Goal: Information Seeking & Learning: Learn about a topic

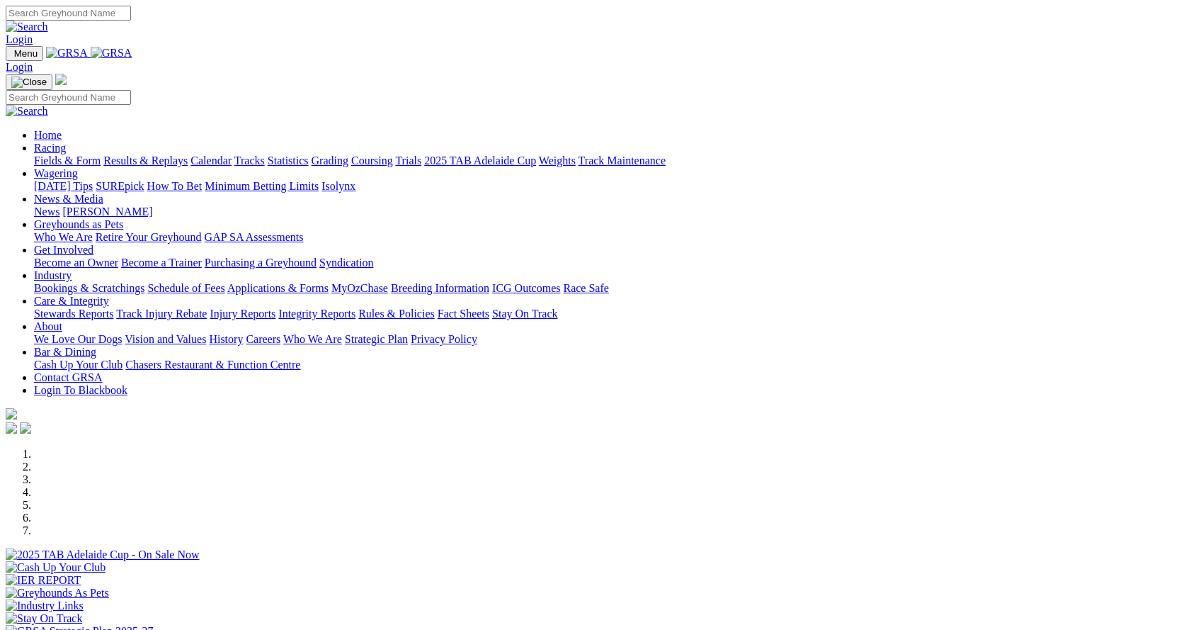
click at [72, 269] on link "Industry" at bounding box center [53, 275] width 38 height 12
click at [309, 154] on link "Statistics" at bounding box center [288, 160] width 41 height 12
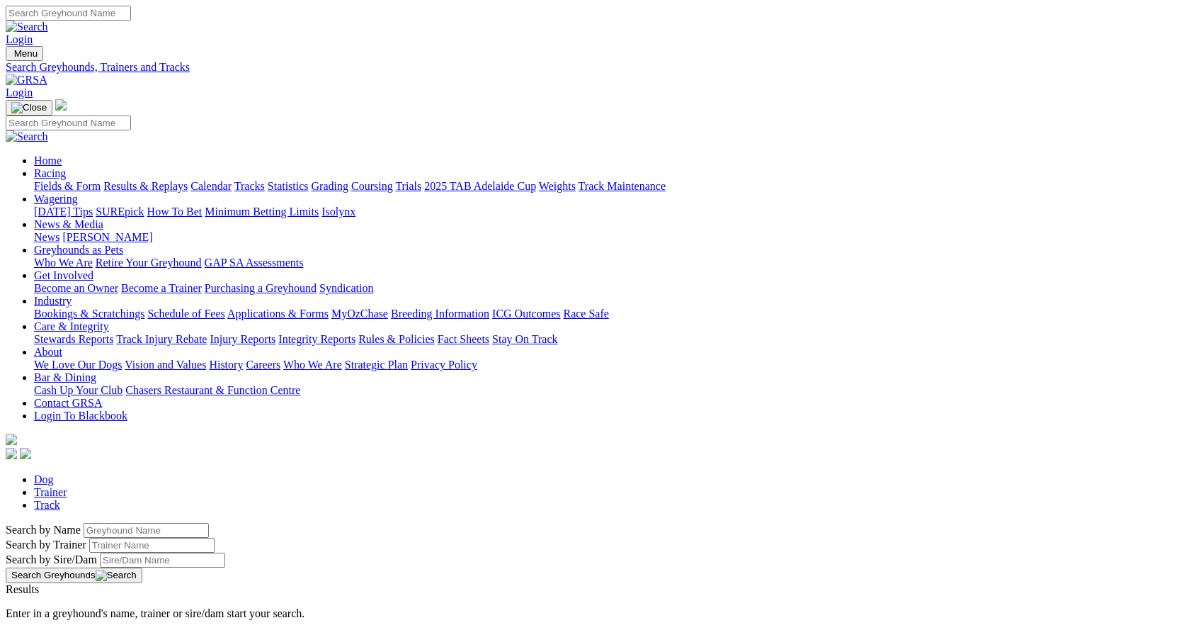
click at [209, 523] on input "Search by Greyhound name" at bounding box center [146, 530] width 125 height 15
type input "sleek zeke"
click at [142, 567] on button "Search Greyhounds" at bounding box center [74, 575] width 137 height 16
click at [57, 596] on link "Sleek Zeke" at bounding box center [31, 602] width 51 height 12
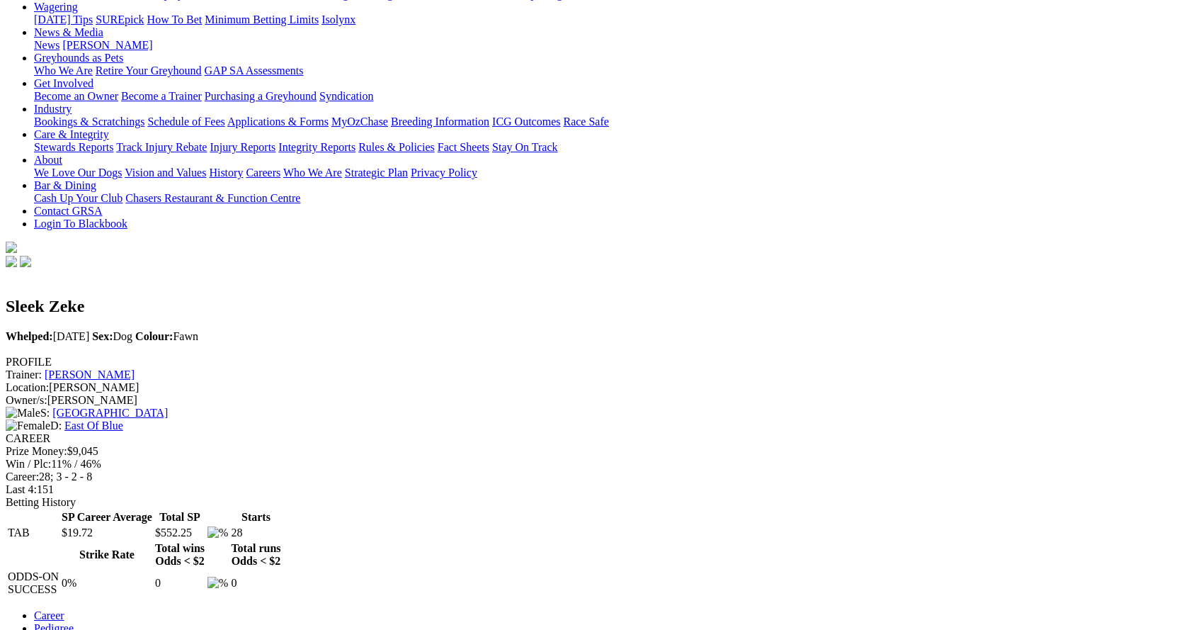
scroll to position [212, 0]
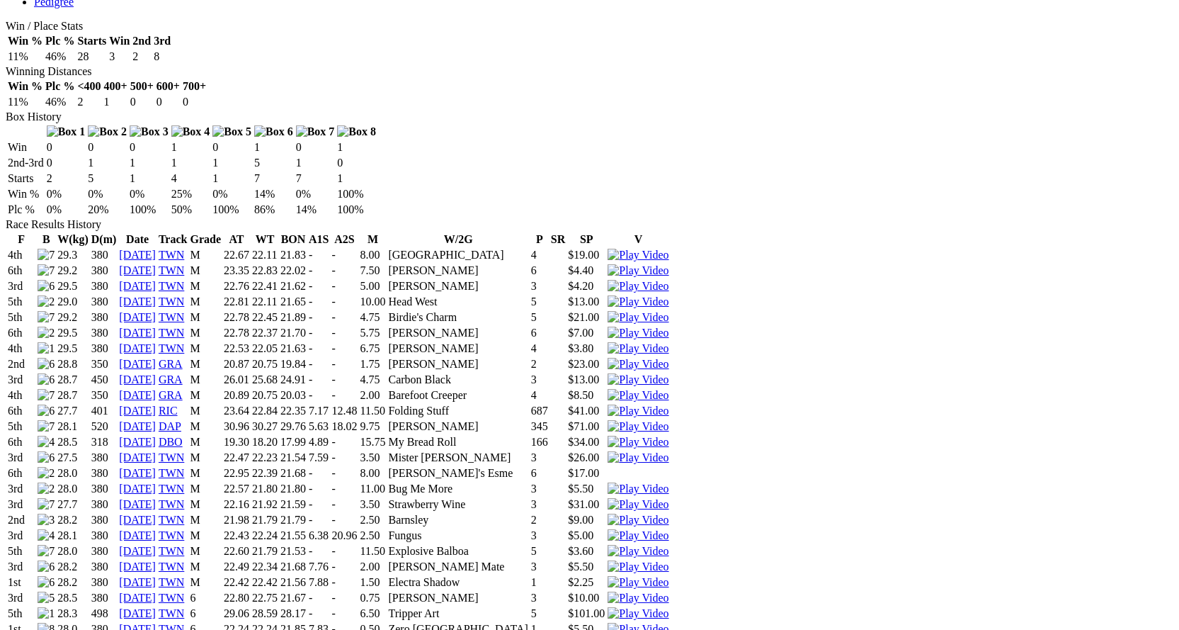
scroll to position [850, 0]
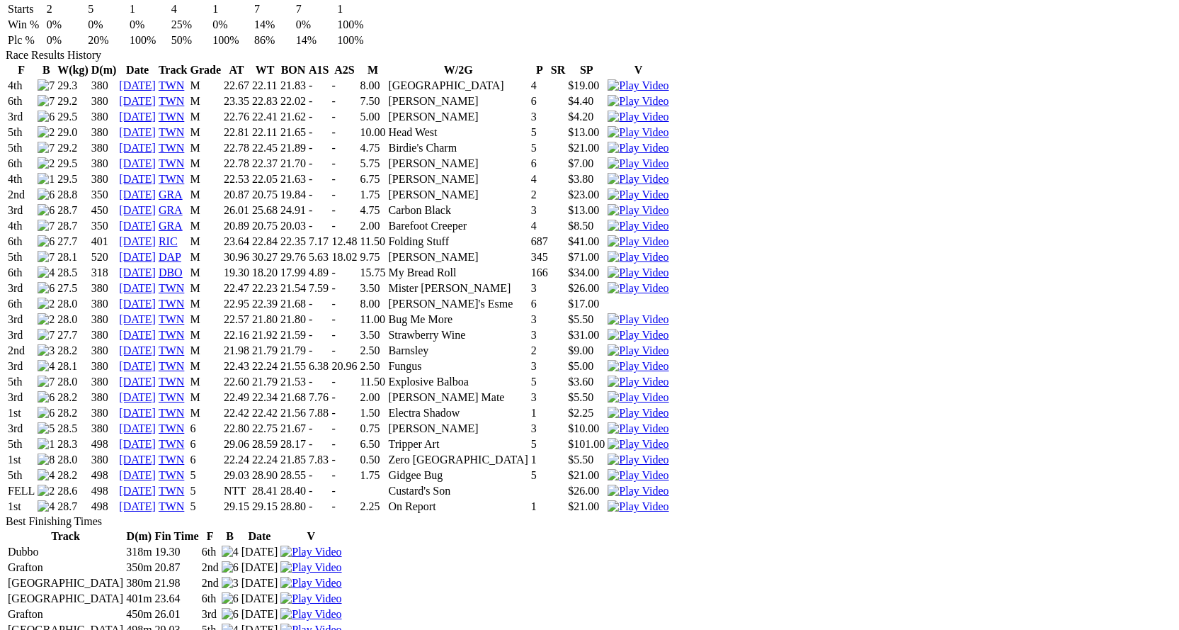
scroll to position [991, 0]
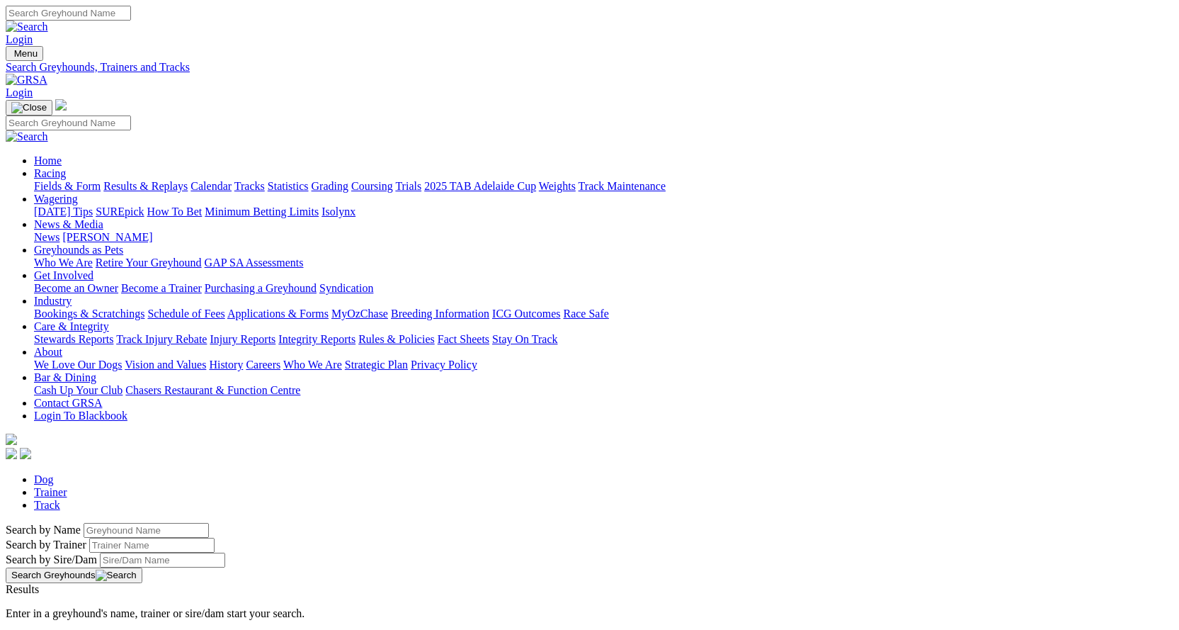
click at [209, 523] on input "Search by Greyhound name" at bounding box center [146, 530] width 125 height 15
type input "dancing blue"
click at [142, 567] on button "Search Greyhounds" at bounding box center [74, 575] width 137 height 16
click at [91, 596] on link "DANCING BLUE" at bounding box center [48, 602] width 85 height 12
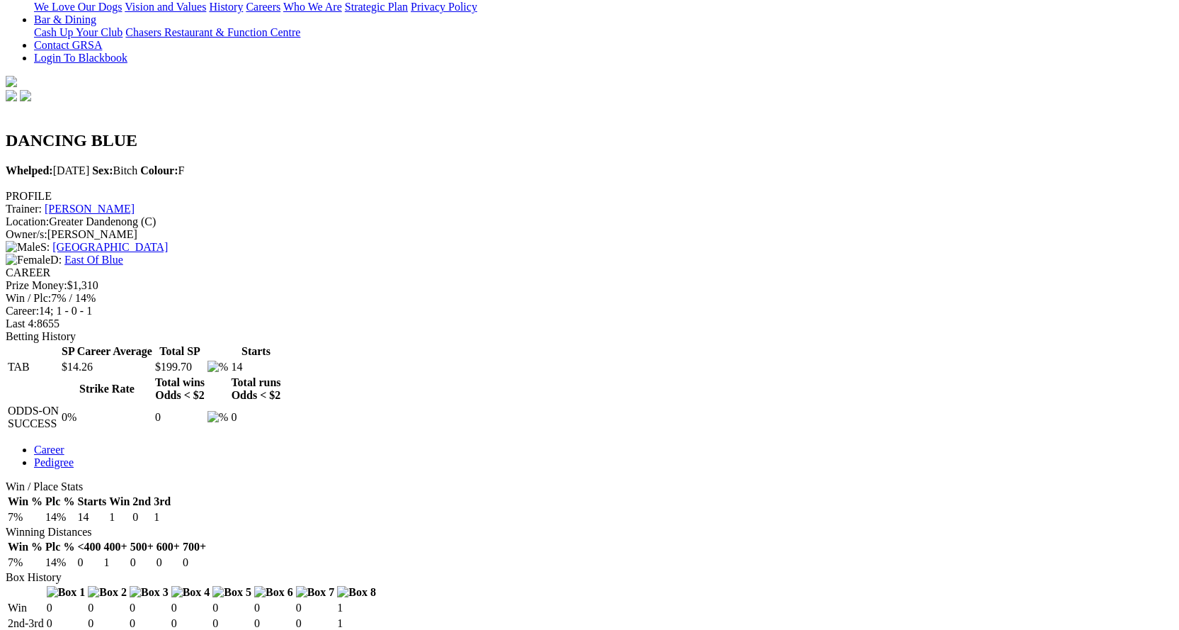
scroll to position [354, 0]
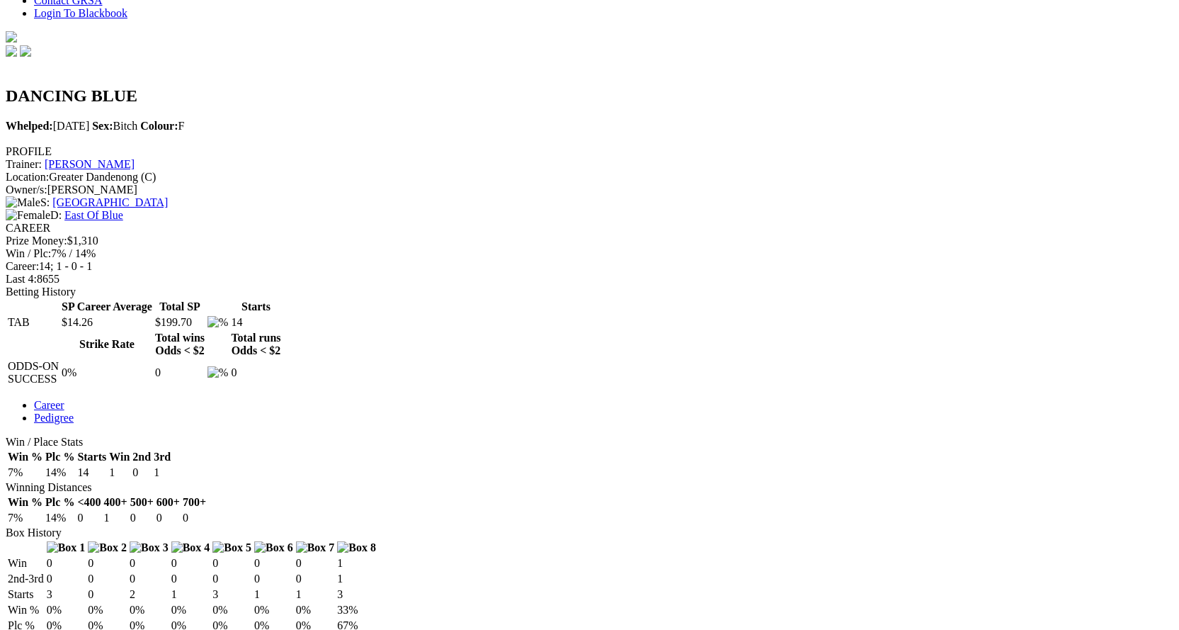
scroll to position [425, 0]
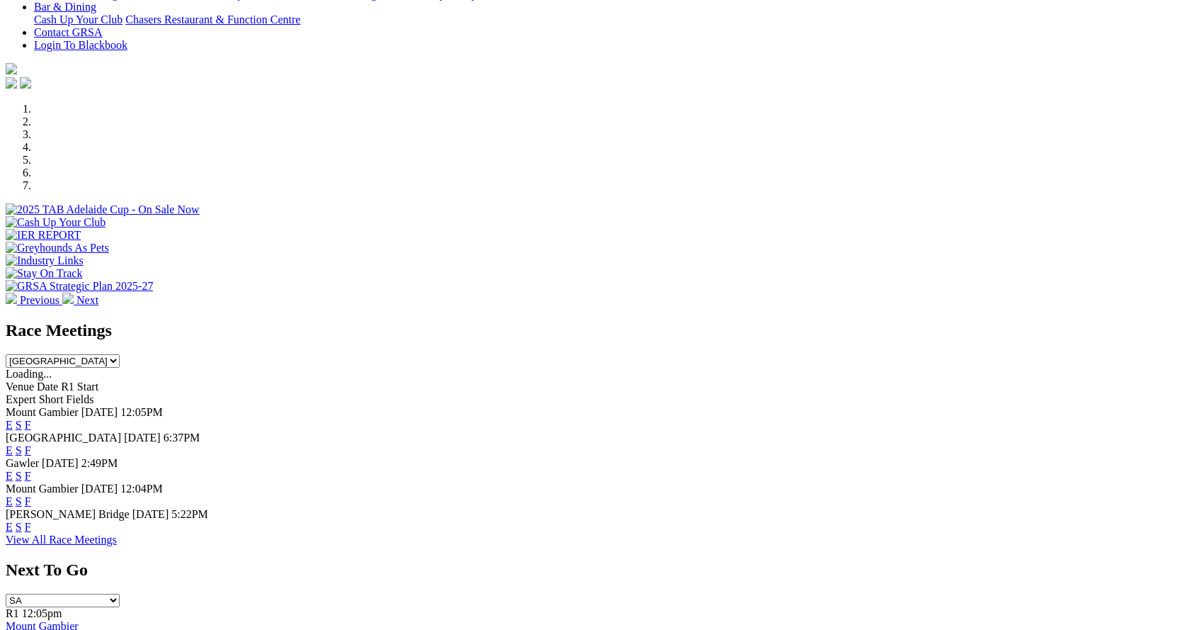
scroll to position [354, 0]
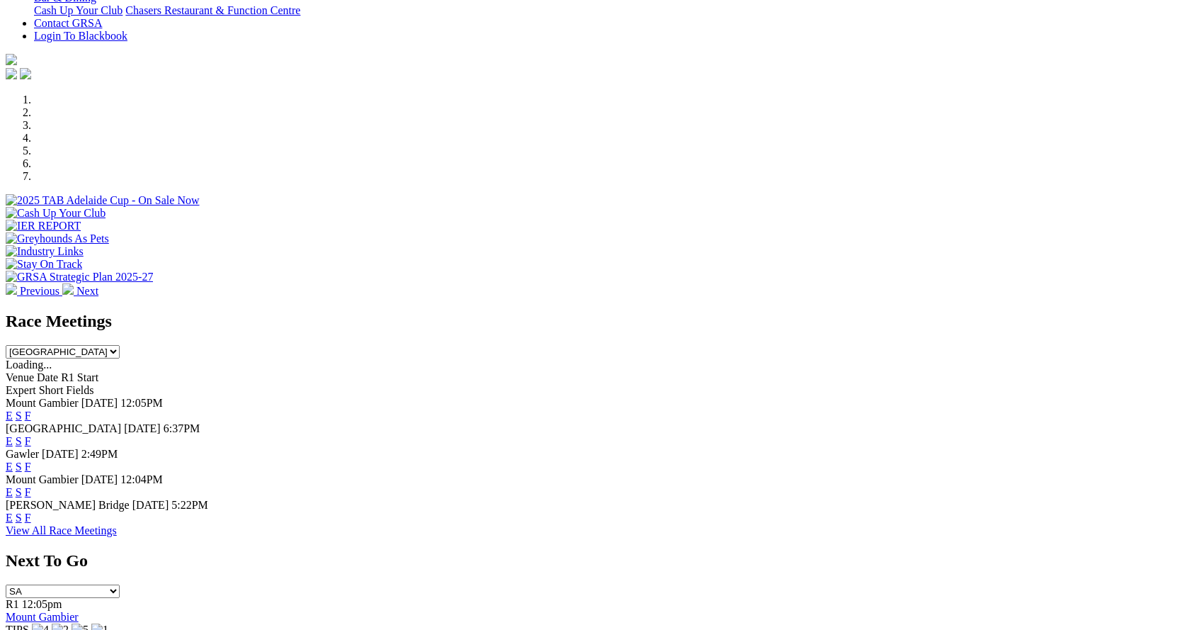
click at [31, 409] on link "F" at bounding box center [28, 415] width 6 height 12
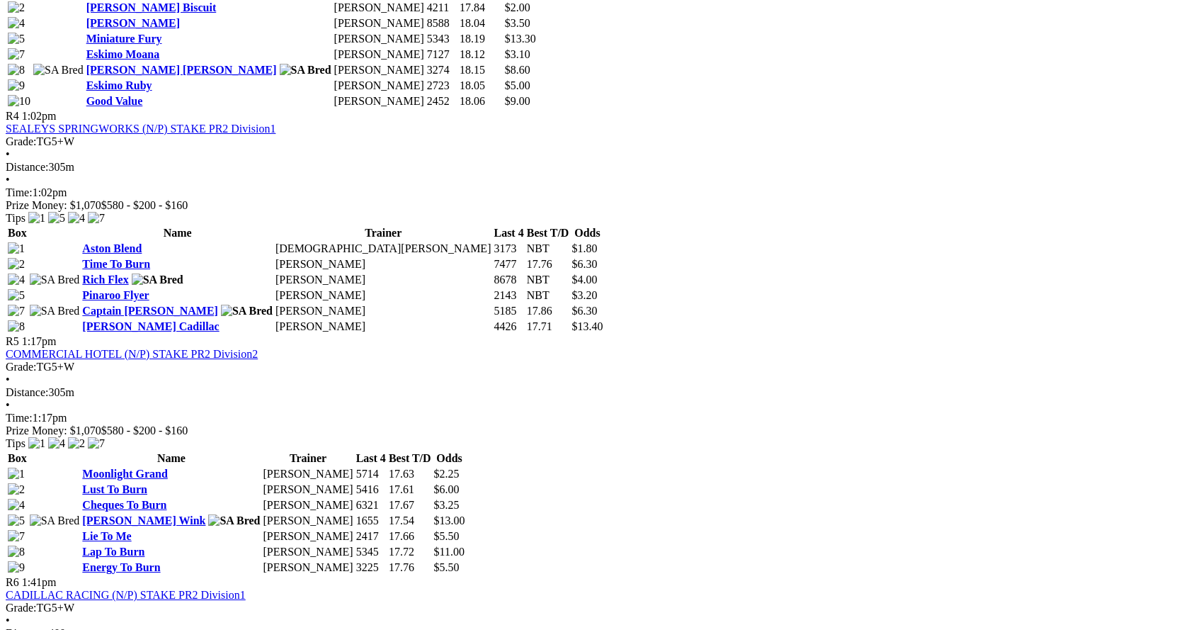
scroll to position [1346, 0]
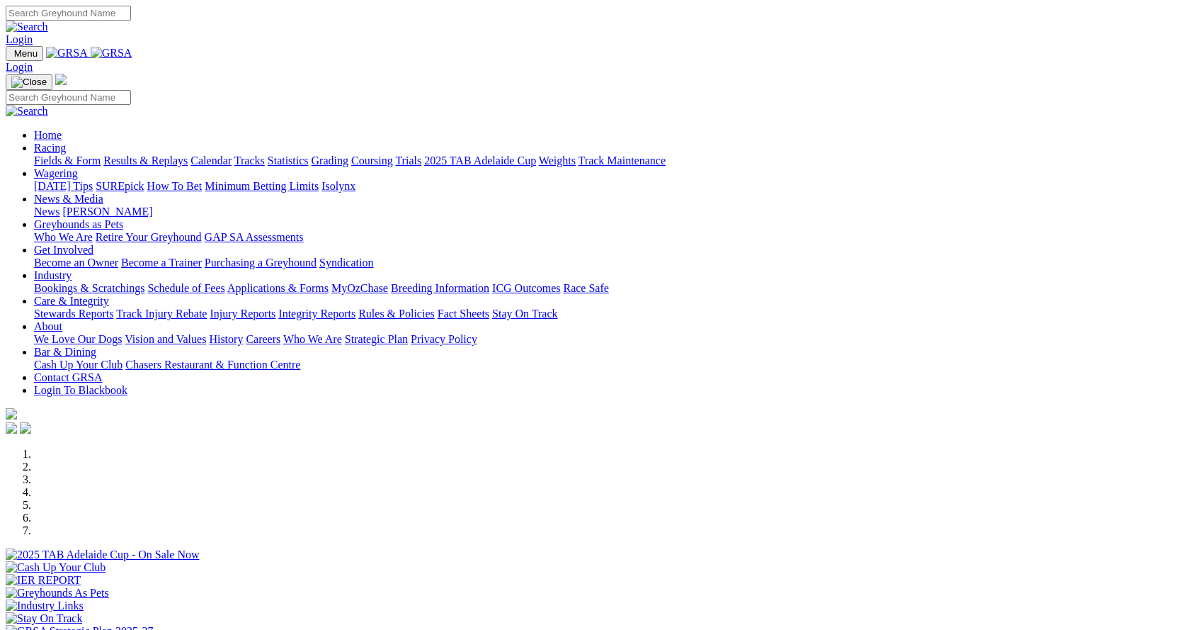
scroll to position [354, 0]
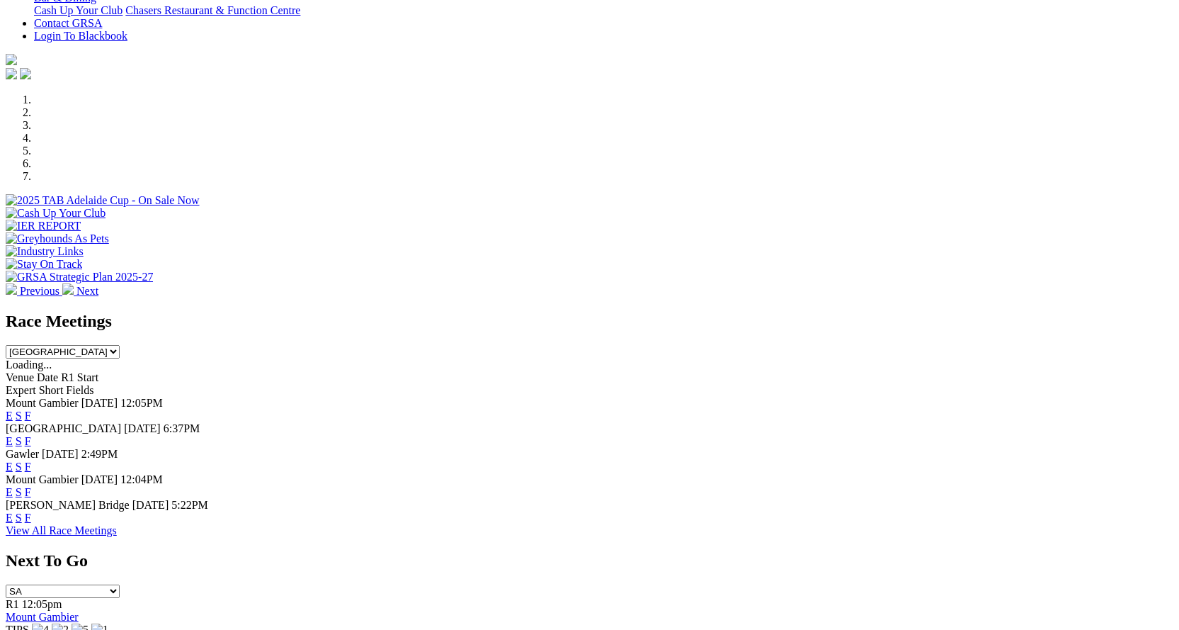
click at [31, 511] on link "F" at bounding box center [28, 517] width 6 height 12
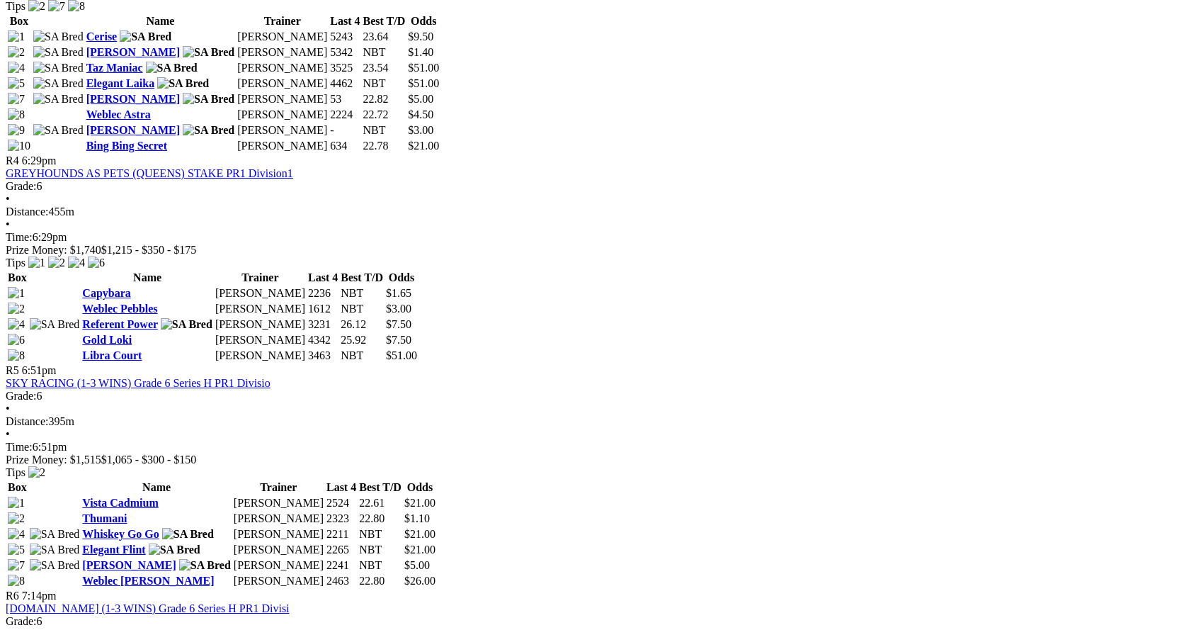
scroll to position [1275, 0]
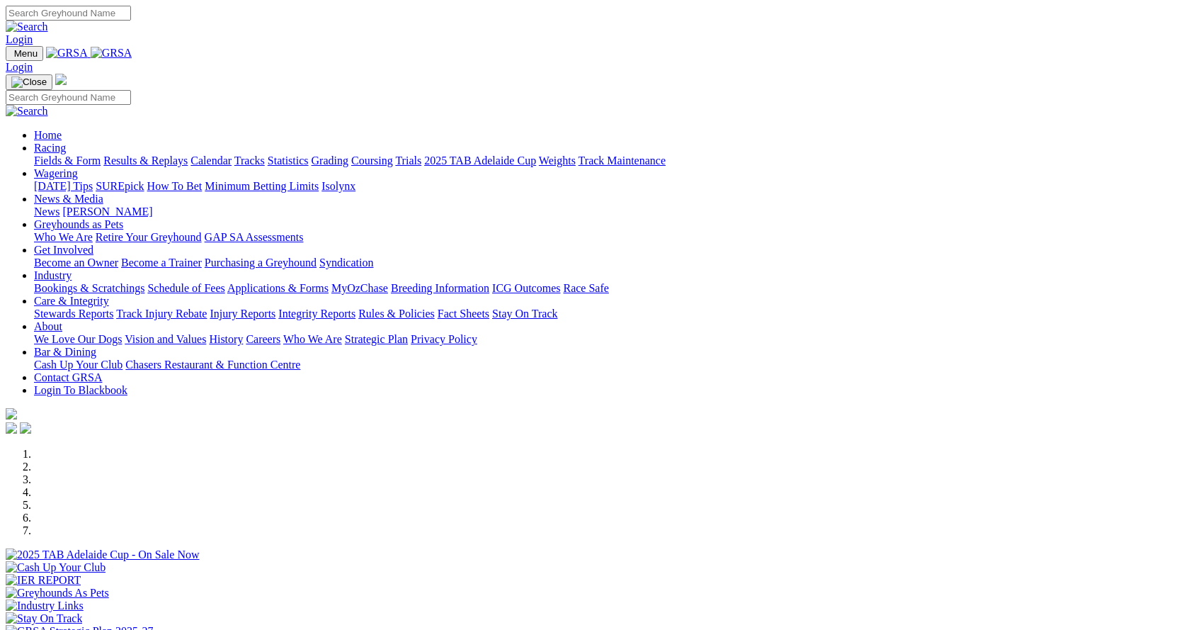
scroll to position [354, 0]
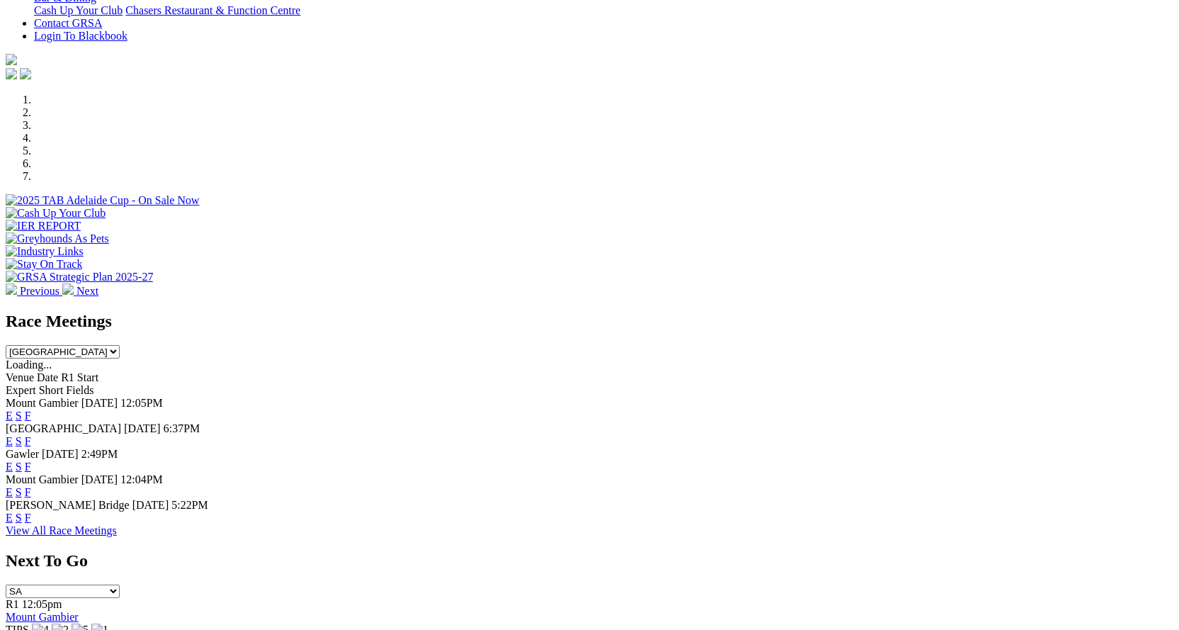
click at [31, 486] on link "F" at bounding box center [28, 492] width 6 height 12
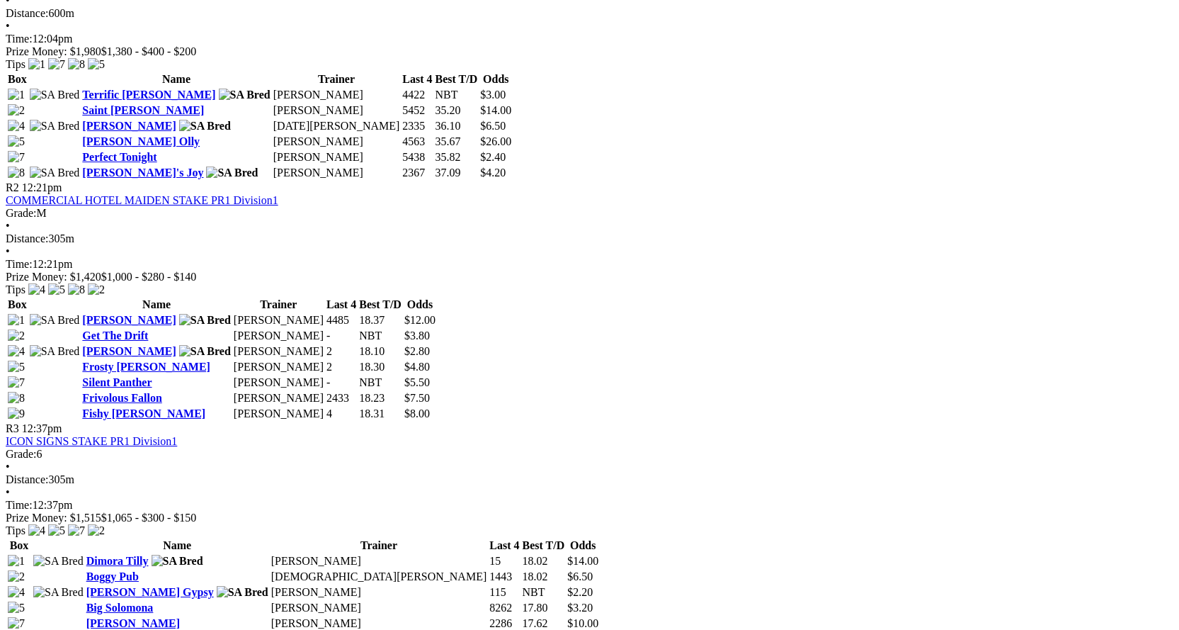
scroll to position [637, 0]
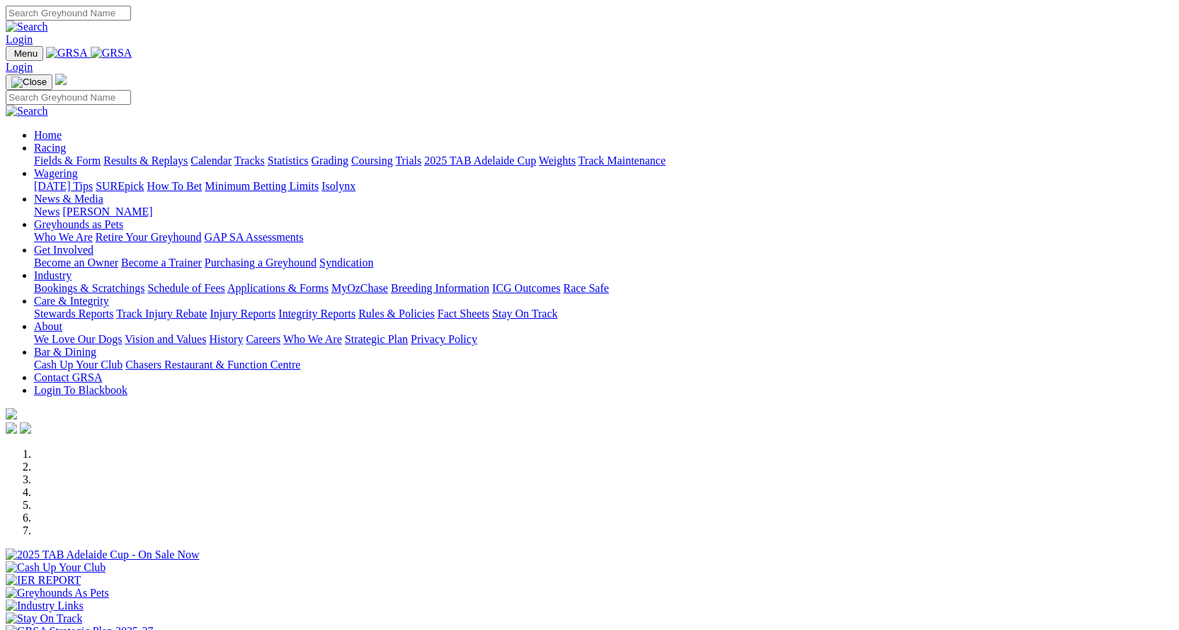
scroll to position [354, 0]
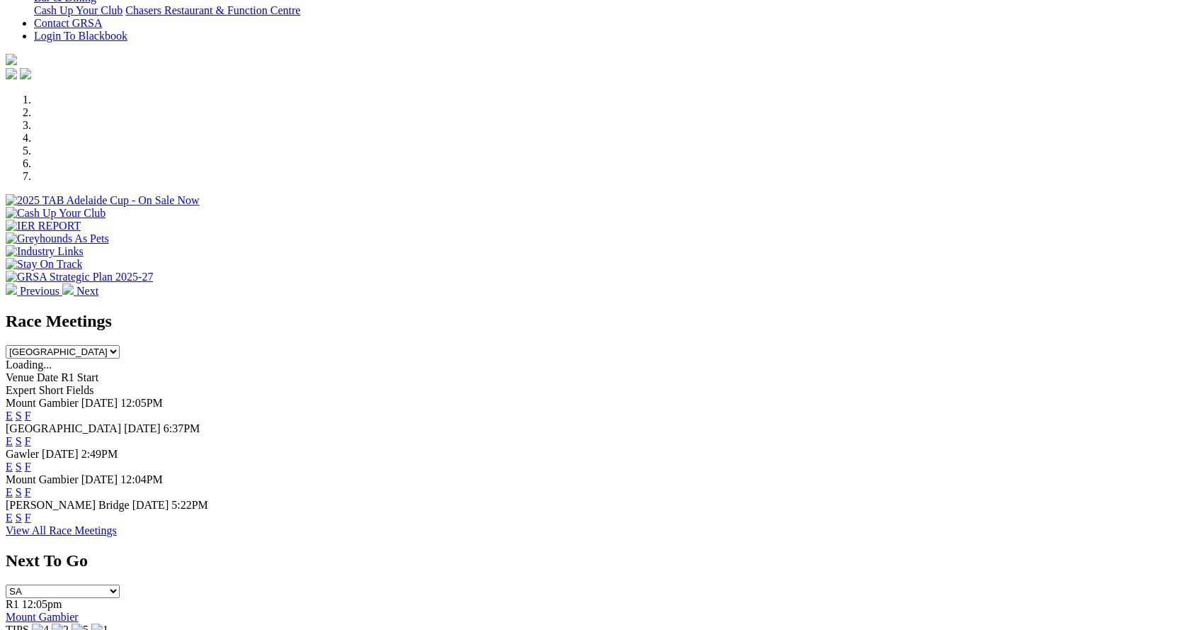
click at [31, 435] on link "F" at bounding box center [28, 441] width 6 height 12
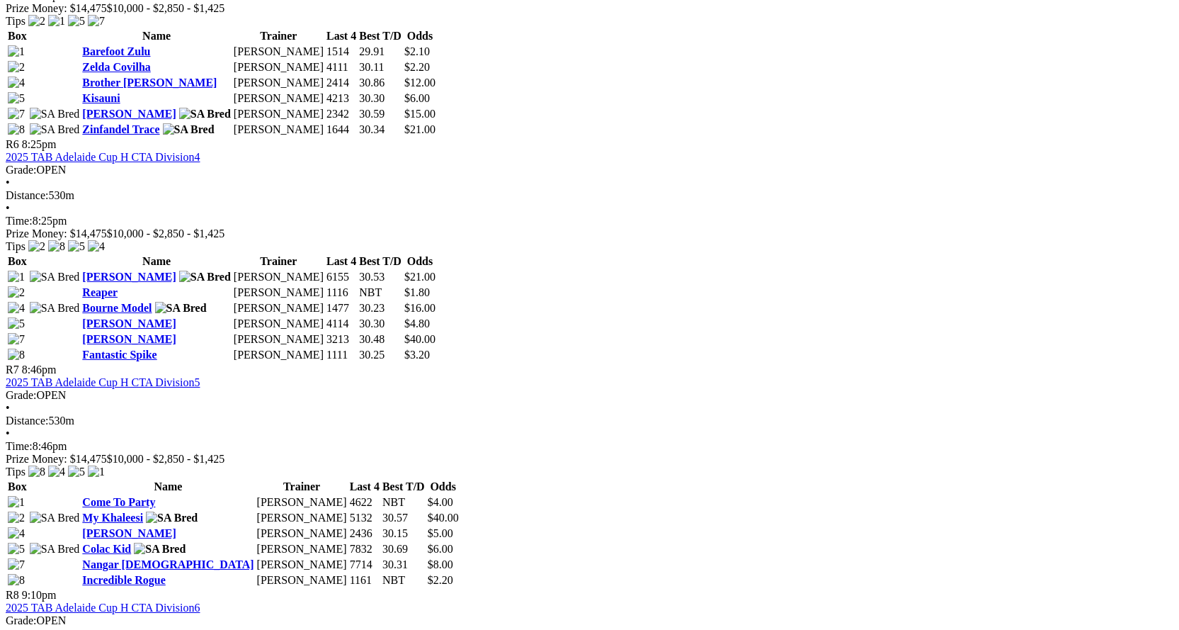
scroll to position [1700, 0]
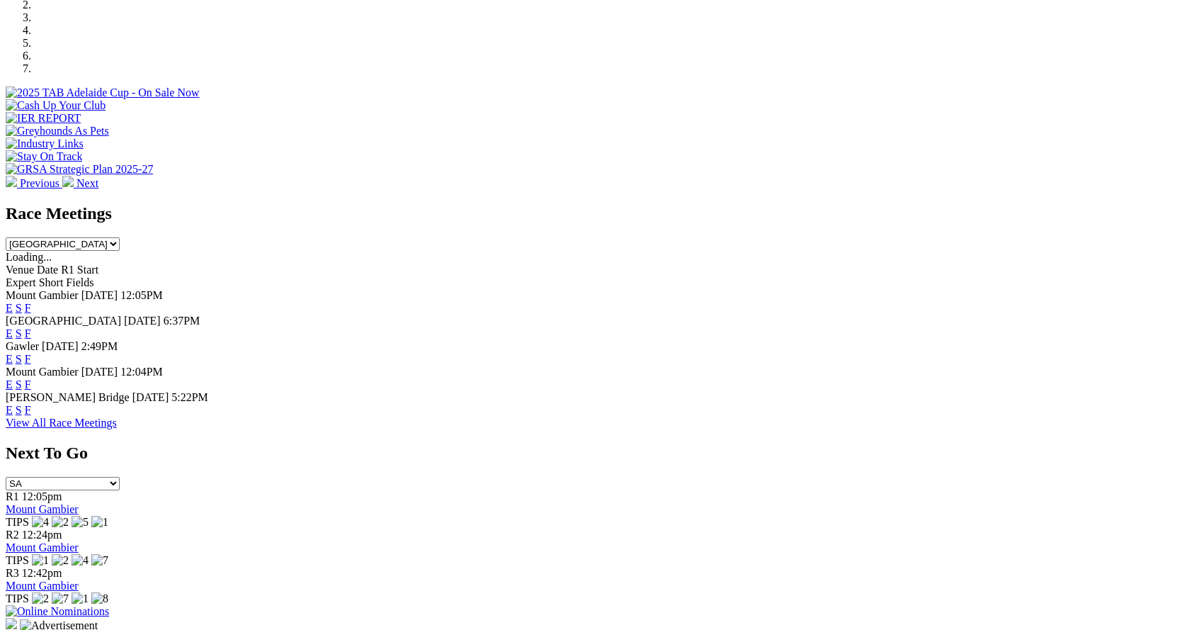
scroll to position [425, 0]
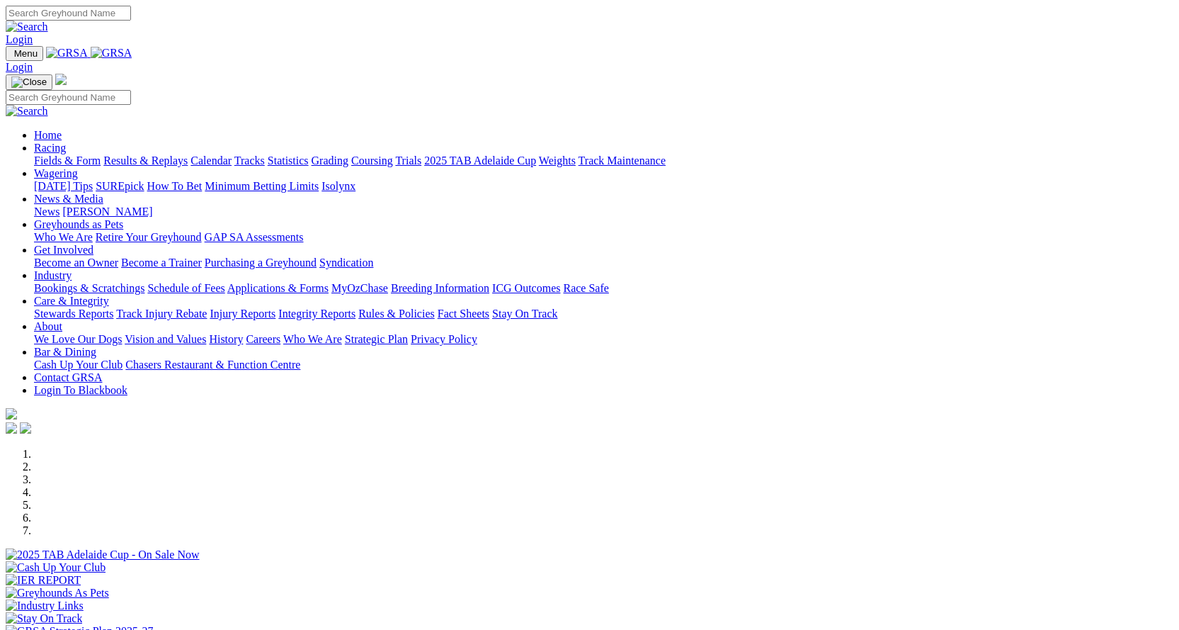
click at [144, 282] on link "Bookings & Scratchings" at bounding box center [89, 288] width 110 height 12
